Goal: Task Accomplishment & Management: Use online tool/utility

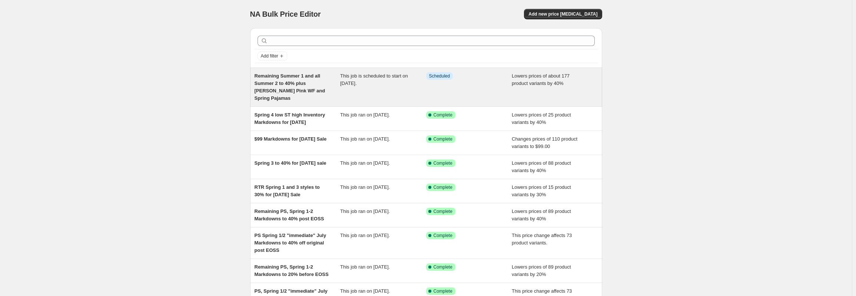
click at [307, 84] on span "Remaining Summer 1 and all Summer 2 to 40% plus [PERSON_NAME] Pink WF and Sprin…" at bounding box center [290, 87] width 71 height 28
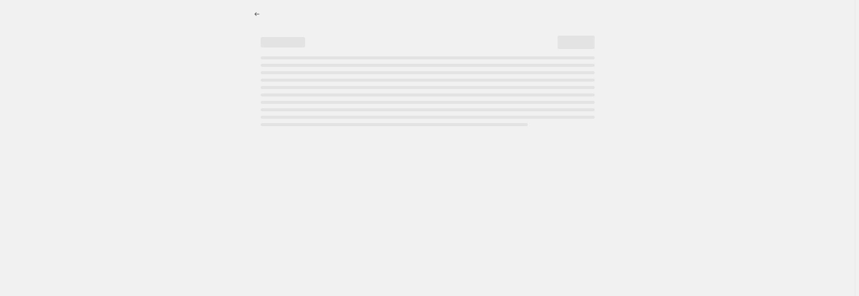
select select "percentage"
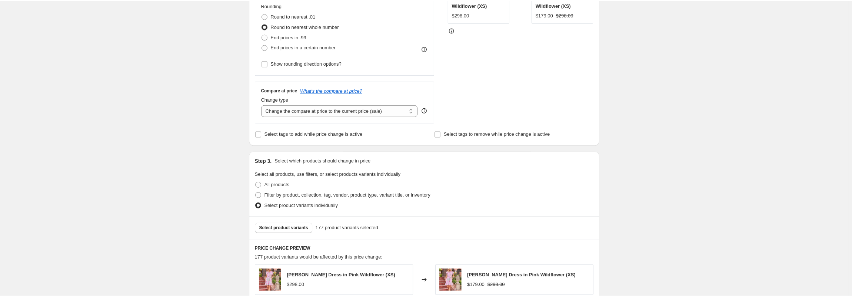
scroll to position [222, 0]
